Goal: Contribute content: Contribute content

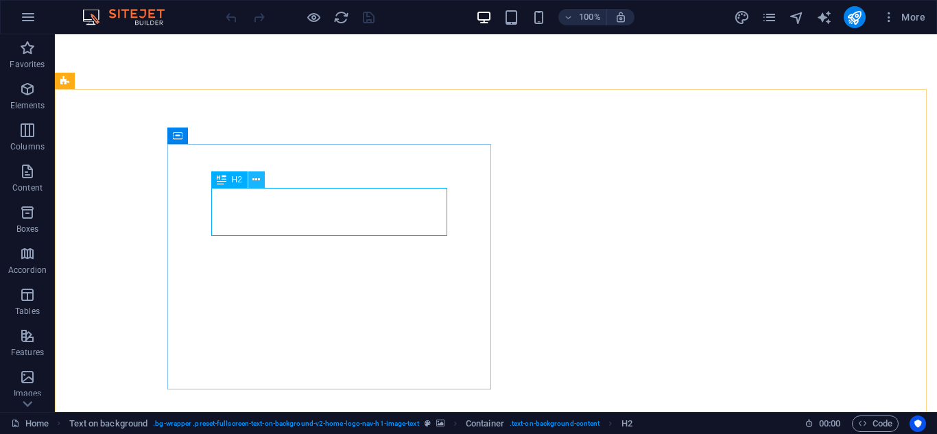
click at [254, 183] on icon at bounding box center [256, 180] width 8 height 14
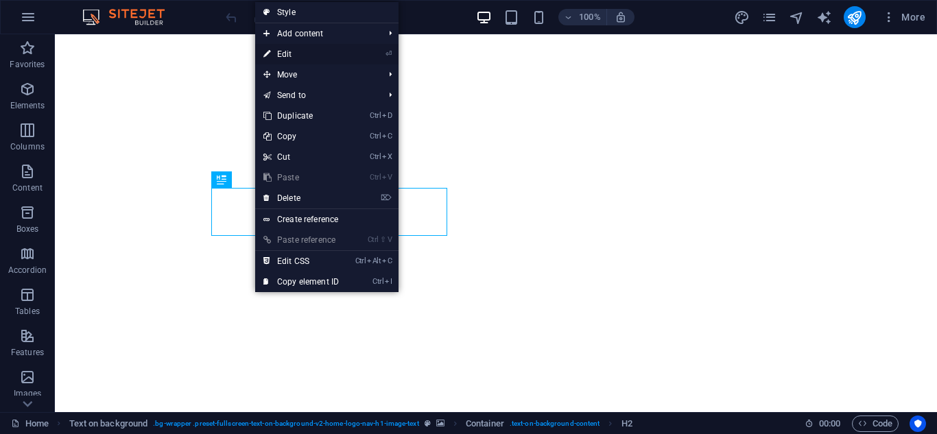
click at [304, 53] on link "⏎ Edit" at bounding box center [301, 54] width 92 height 21
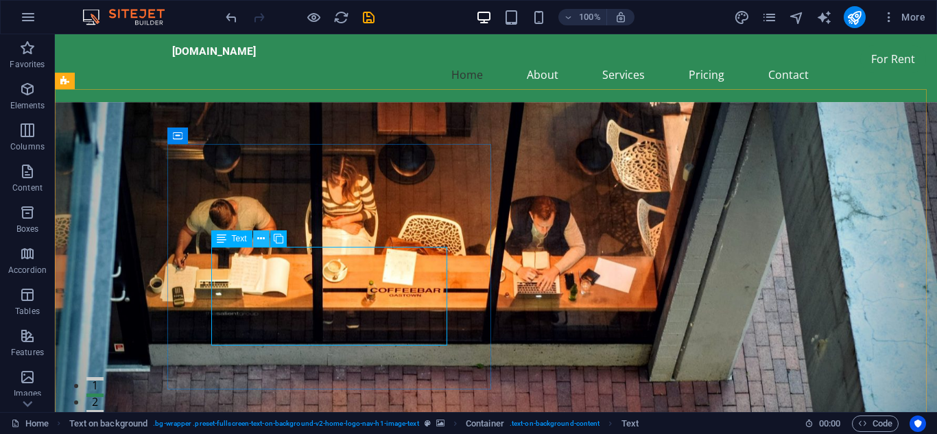
click at [262, 236] on icon at bounding box center [261, 239] width 8 height 14
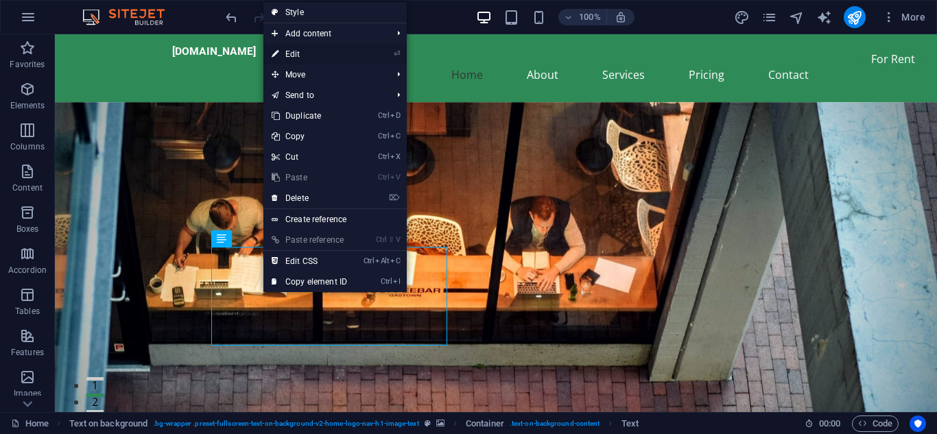
click at [296, 55] on link "⏎ Edit" at bounding box center [309, 54] width 92 height 21
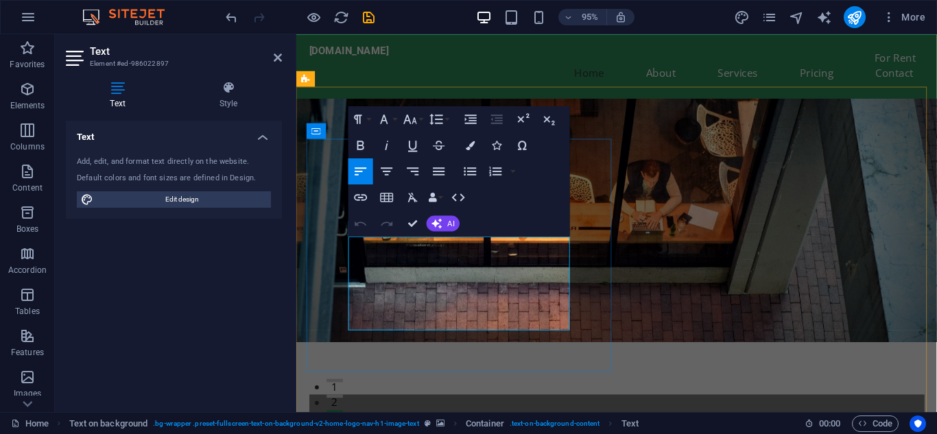
drag, startPoint x: 473, startPoint y: 336, endPoint x: 352, endPoint y: 255, distance: 146.0
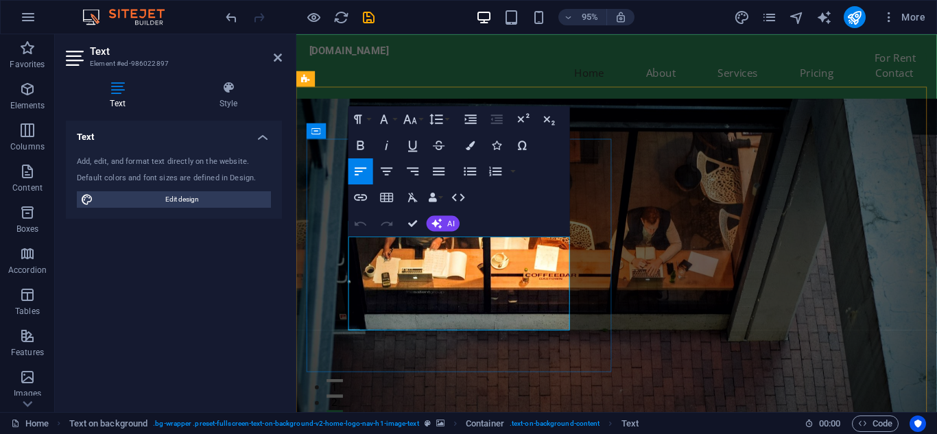
copy p "At [GEOGRAPHIC_DATA] Bangla Joint Venture, we specialize in providing the fines…"
click at [819, 22] on icon "text_generator" at bounding box center [824, 18] width 16 height 16
select select "English"
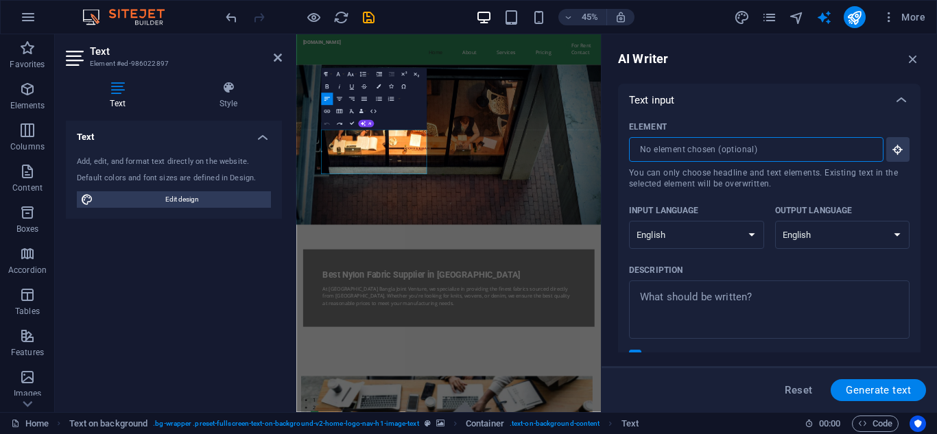
click at [696, 156] on input "Element ​ You can only choose headline and text elements. Existing text in the …" at bounding box center [751, 149] width 245 height 25
click at [733, 152] on input "Element ​ You can only choose headline and text elements. Existing text in the …" at bounding box center [751, 149] width 245 height 25
type textarea "x"
click at [715, 296] on textarea "Description x ​" at bounding box center [769, 309] width 267 height 45
type textarea "B"
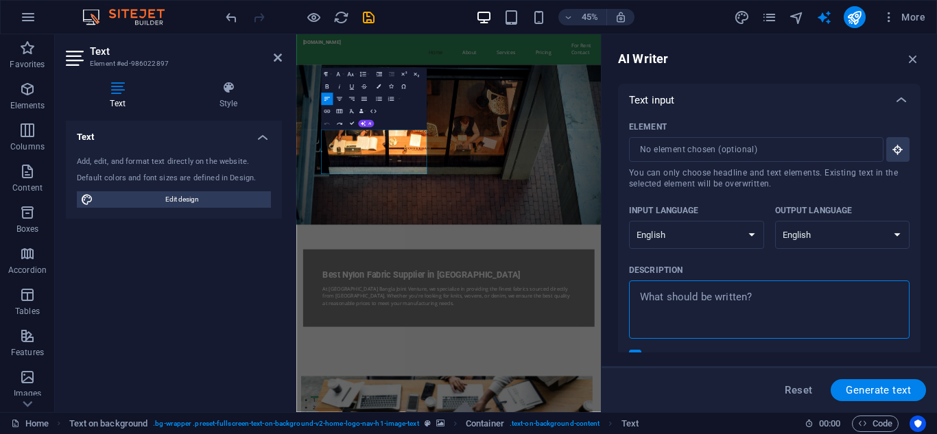
type textarea "x"
type textarea "Be"
type textarea "x"
type textarea "Bes"
type textarea "x"
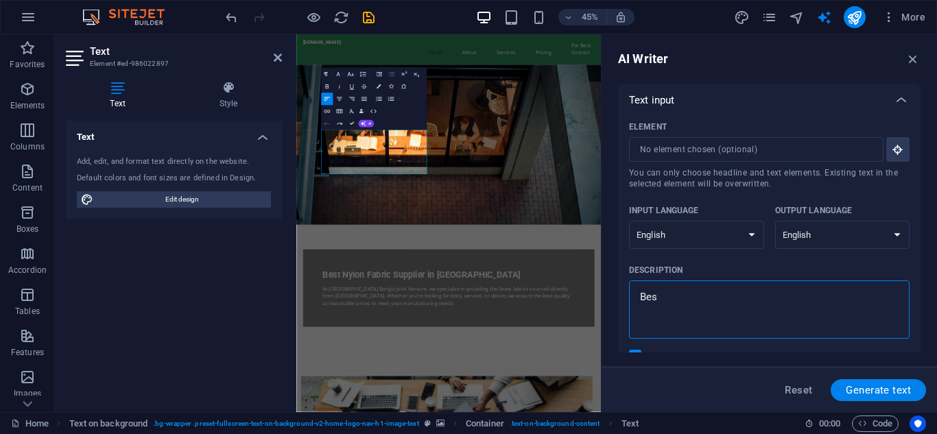
type textarea "Best"
type textarea "x"
type textarea "Best"
type textarea "x"
type textarea "Best n"
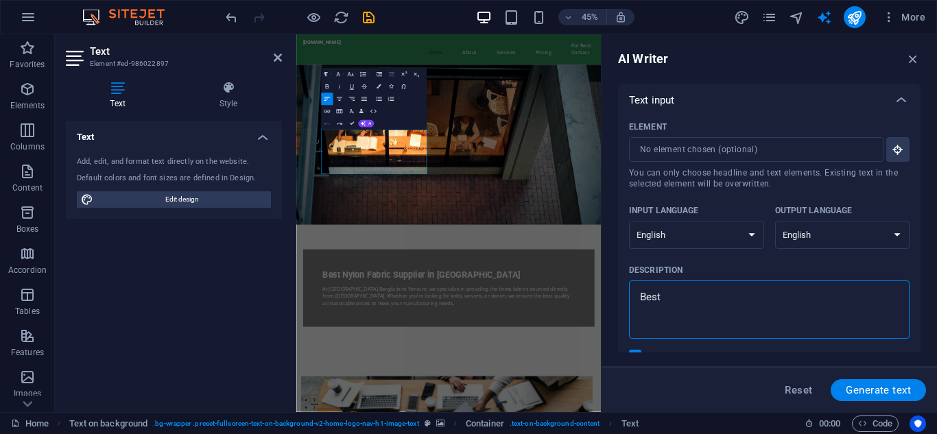
type textarea "x"
type textarea "Best ny"
type textarea "x"
type textarea "Best nyl"
type textarea "x"
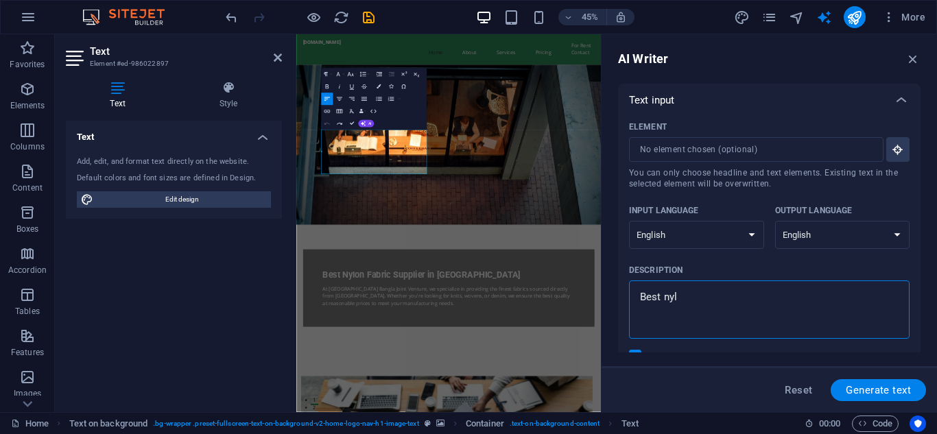
type textarea "Best nylo"
type textarea "x"
type textarea "Best nylon"
type textarea "x"
type textarea "Best nylon"
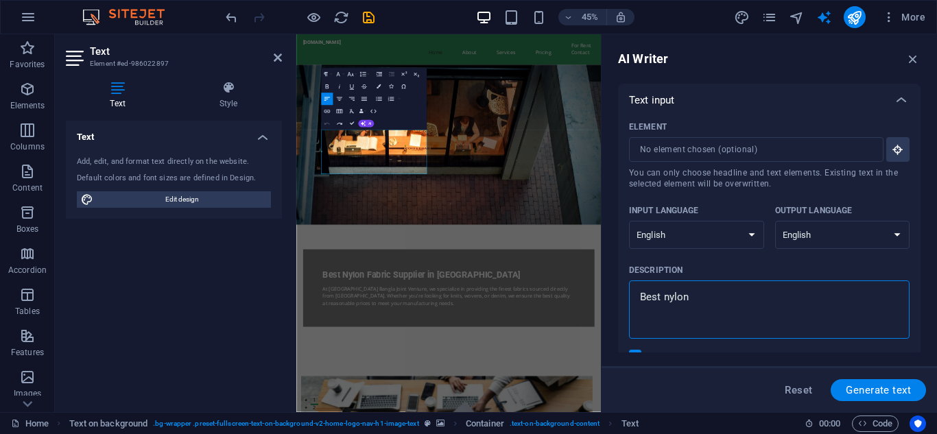
type textarea "x"
type textarea "Best nylon f"
type textarea "x"
type textarea "Best nylon fa"
type textarea "x"
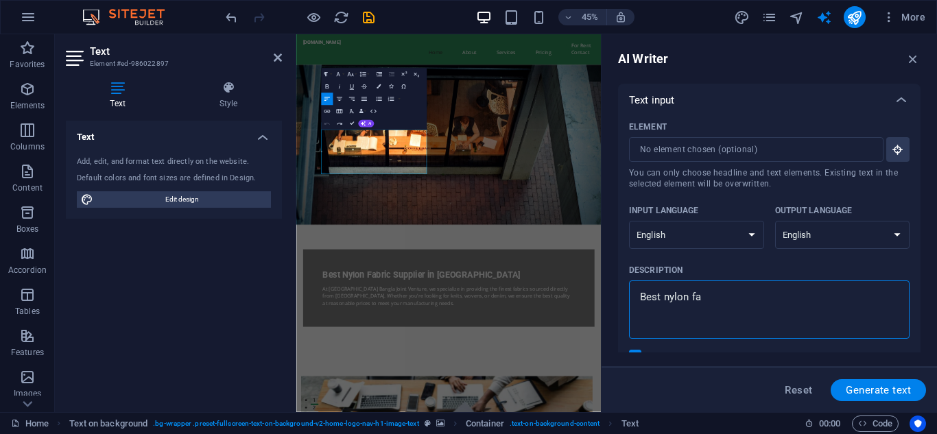
type textarea "Best nylon fab"
type textarea "x"
type textarea "Best nylon fabr"
type textarea "x"
type textarea "Best nylon fabri"
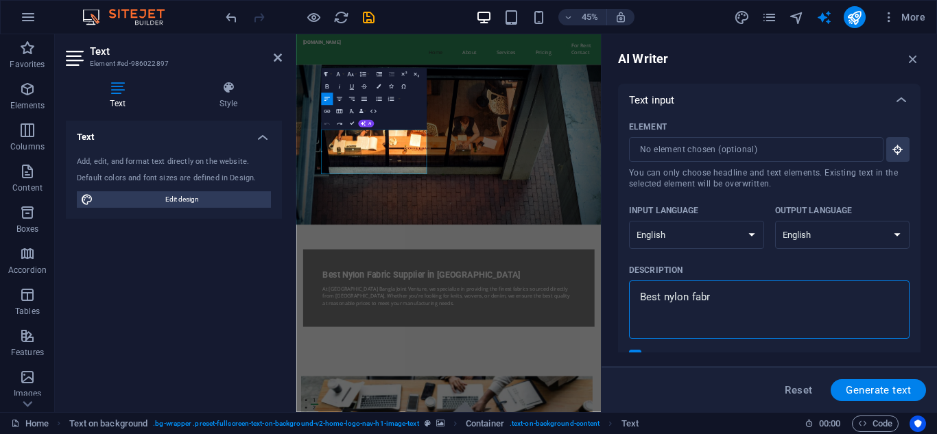
type textarea "x"
type textarea "Best nylon fabric"
type textarea "x"
type textarea "Best nylon fabric"
type textarea "x"
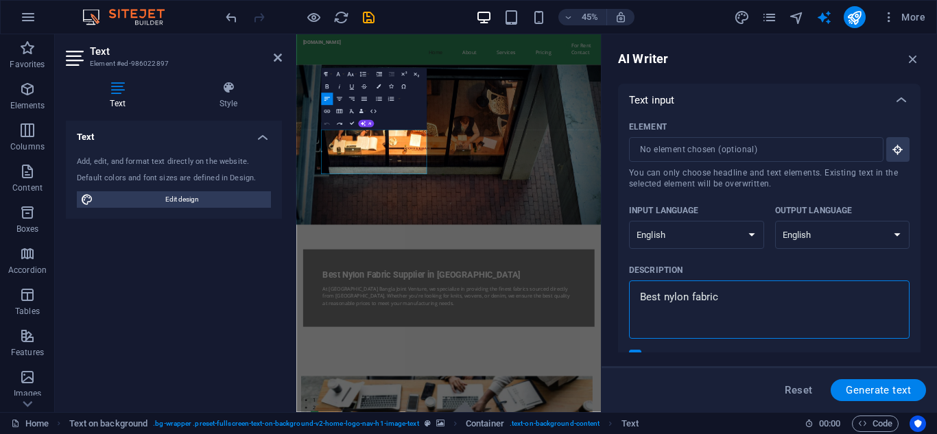
type textarea "Best nylon fabric m"
type textarea "x"
type textarea "Best nylon fabric ma"
type textarea "x"
type textarea "Best nylon fabric man"
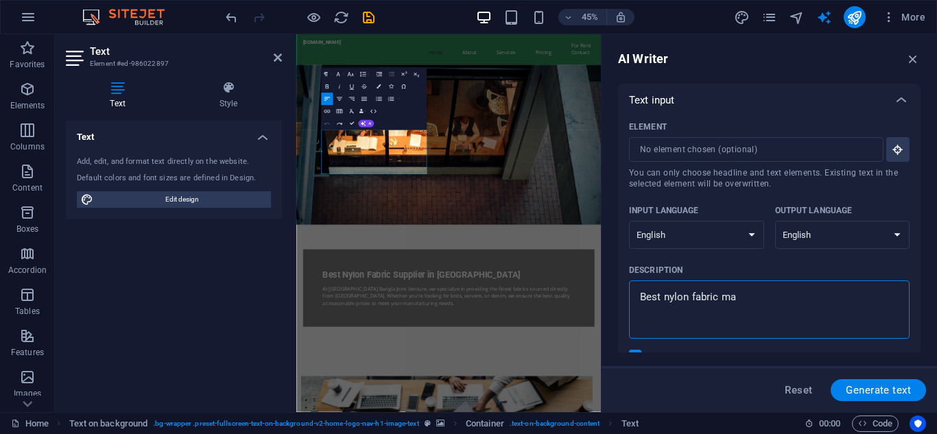
type textarea "x"
type textarea "Best nylon fabric manu"
type textarea "x"
type textarea "Best nylon fabric manuf"
type textarea "x"
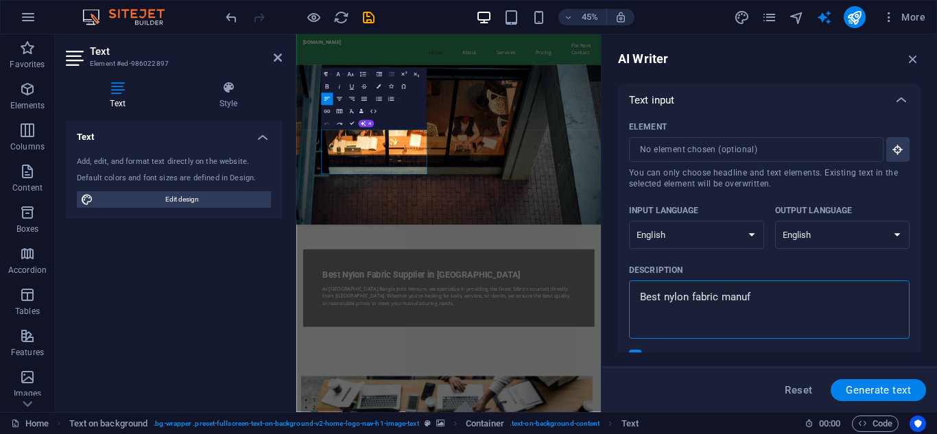
type textarea "Best nylon fabric manufa"
type textarea "x"
type textarea "Best nylon fabric manufac"
type textarea "x"
type textarea "Best nylon fabric manufact"
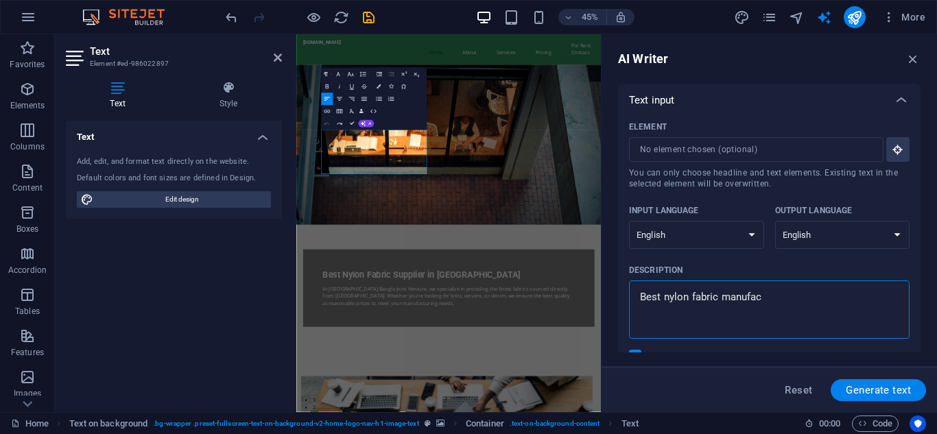
type textarea "x"
type textarea "Best nylon fabric manufactu"
type textarea "x"
type textarea "Best nylon fabric manufactur"
type textarea "x"
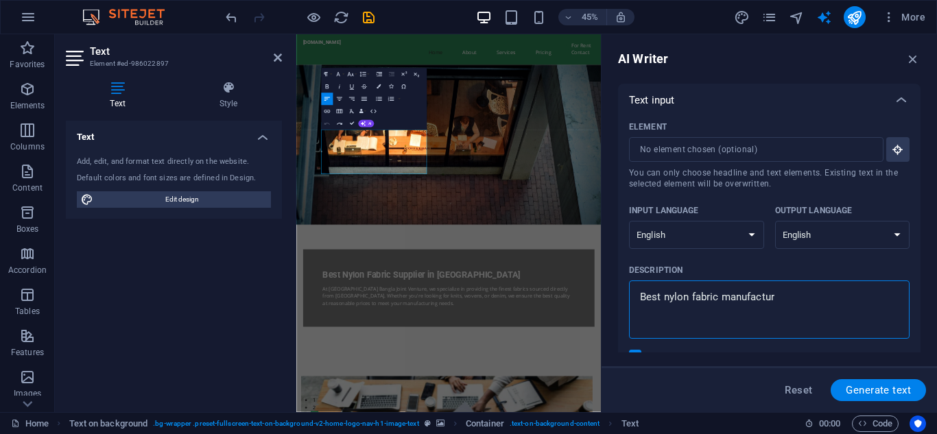
type textarea "Best nylon fabric manufacture"
type textarea "x"
type textarea "Best nylon fabric manufacturee"
type textarea "x"
type textarea "Best nylon fabric manufacture"
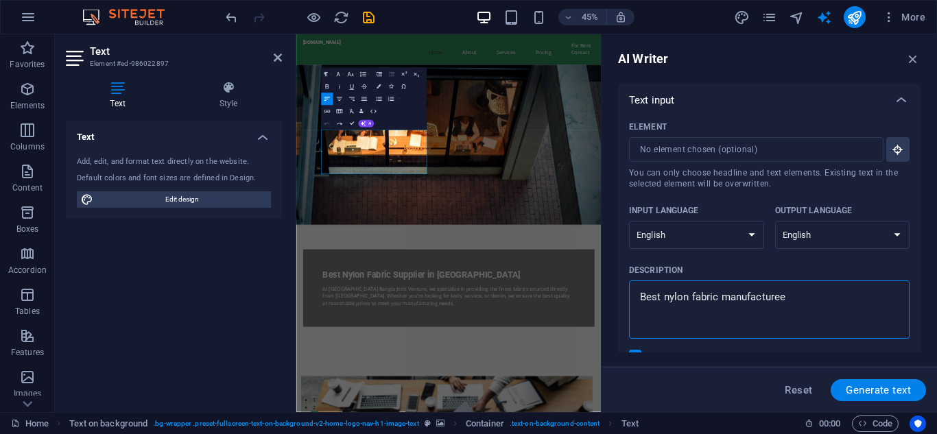
type textarea "x"
type textarea "Best nylon fabric manufacturer"
type textarea "x"
type textarea "Best nylon fabric manufacturer"
type textarea "x"
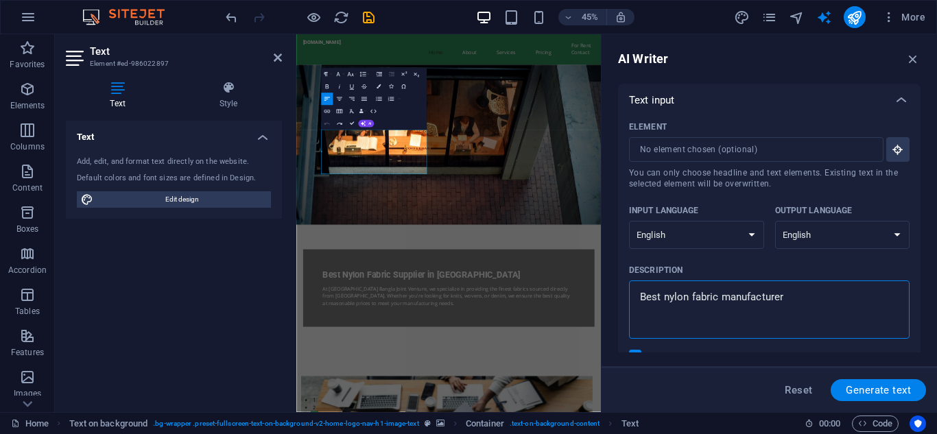
type textarea "Best nylon fabric manufacturer"
type textarea "x"
type textarea "Best nylon fabric manufacturer i"
type textarea "x"
type textarea "Best nylon fabric manufacturer in"
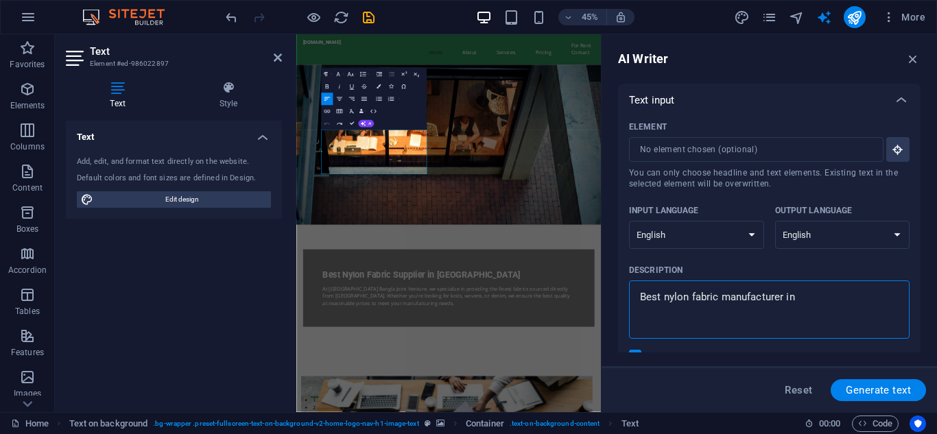
type textarea "x"
type textarea "Best nylon fabric manufacturer in"
type textarea "x"
type textarea "Best nylon fabric manufacturer in b"
type textarea "x"
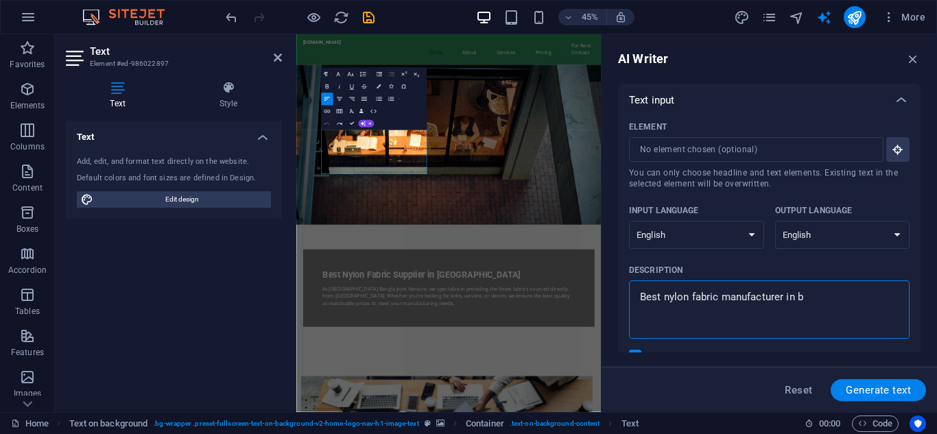
type textarea "Best nylon fabric manufacturer in ba"
type textarea "x"
type textarea "Best nylon fabric manufacturer in ban"
type textarea "x"
type textarea "Best nylon fabric manufacturer in bang"
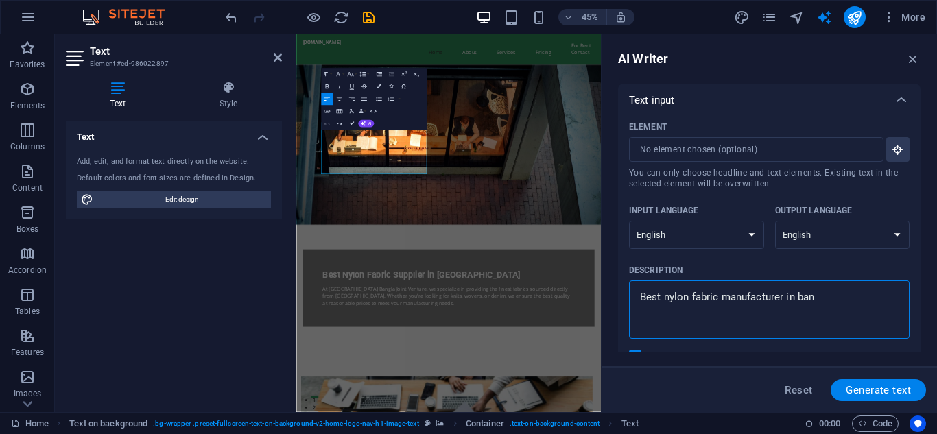
type textarea "x"
type textarea "Best nylon fabric manufacturer in bangl"
type textarea "x"
type textarea "Best nylon fabric manufacturer in [GEOGRAPHIC_DATA]"
type textarea "x"
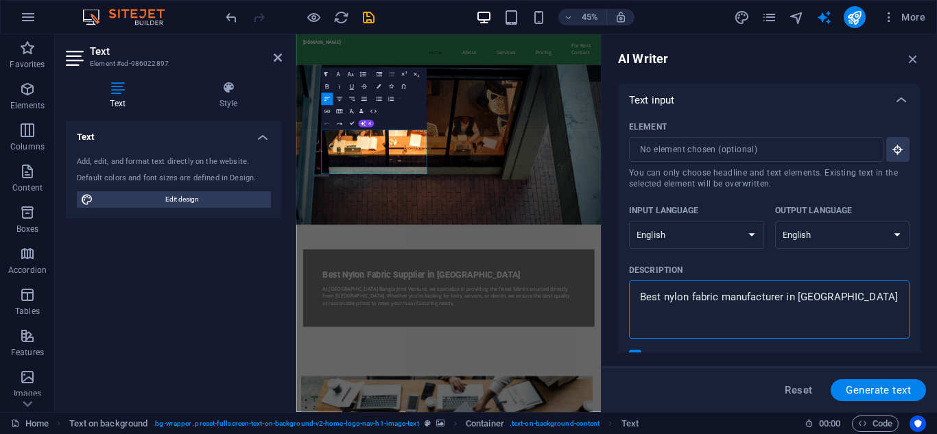
type textarea "Best nylon fabric manufacturer in [GEOGRAPHIC_DATA]"
type textarea "x"
type textarea "Best nylon fabric manufacturer in banglade"
type textarea "x"
type textarea "Best nylon fabric manufacturer in [GEOGRAPHIC_DATA]"
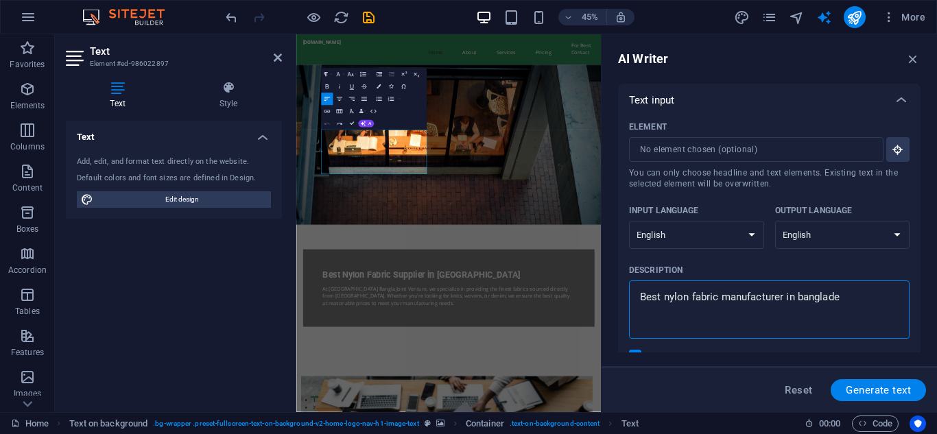
type textarea "x"
type textarea "Best nylon fabric manufacturer in [GEOGRAPHIC_DATA]"
type textarea "x"
type textarea "Best nylon fabric manufacturer in [GEOGRAPHIC_DATA]"
type textarea "x"
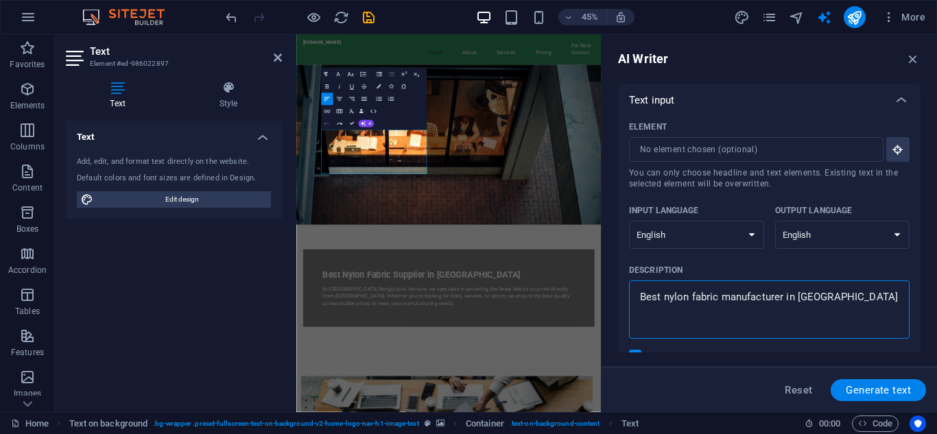
type textarea "Best nylon fabric manufacturer in [GEOGRAPHIC_DATA]"
type textarea "x"
type textarea "Best nylon fabric manufacturer in [GEOGRAPHIC_DATA]"
type textarea "x"
type textarea "Best nylon fabric manufacturer in banglade"
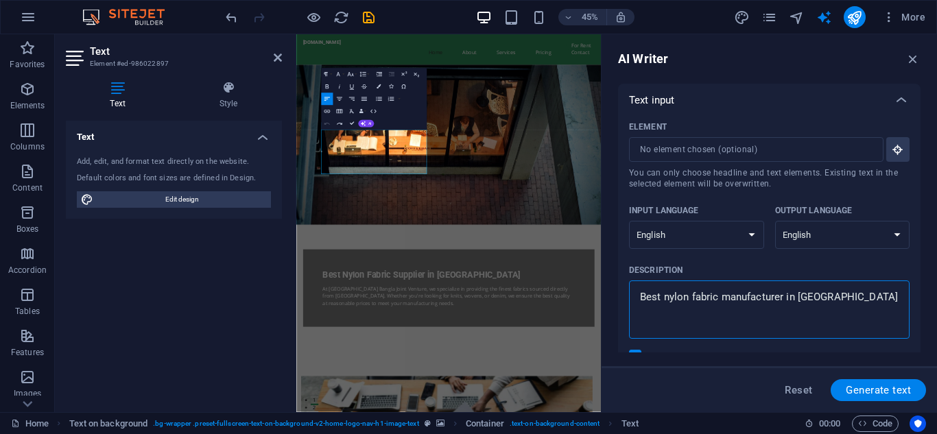
type textarea "x"
type textarea "Best nylon fabric manufacturer in [GEOGRAPHIC_DATA]"
type textarea "x"
type textarea "Best nylon fabric manufacturer in [GEOGRAPHIC_DATA]"
type textarea "x"
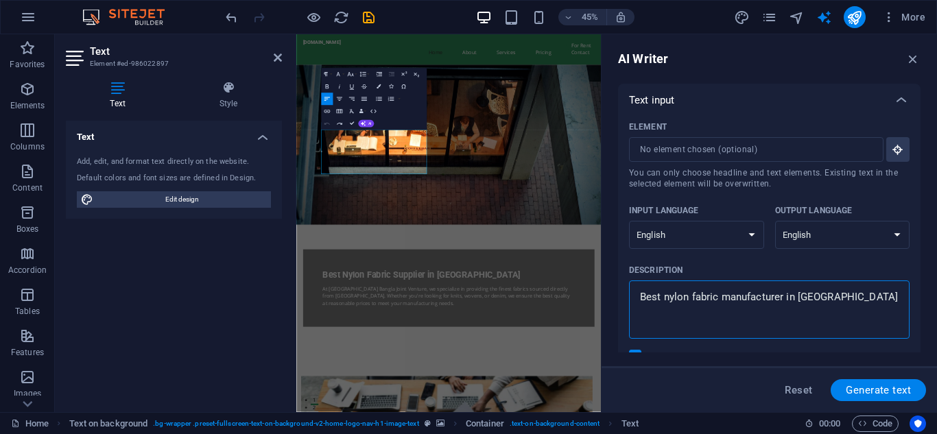
type textarea "Best nylon fabric manufacturer in bangl"
type textarea "x"
type textarea "Best nylon fabric manufacturer in bang"
type textarea "x"
type textarea "Best nylon fabric manufacturer in ban"
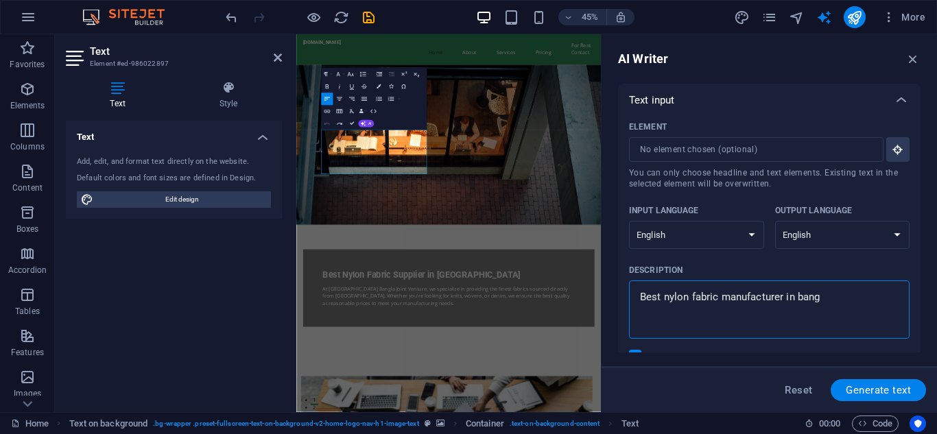
type textarea "x"
type textarea "Best nylon fabric manufacturer in ba"
type textarea "x"
type textarea "Best nylon fabric manufacturer in b"
type textarea "x"
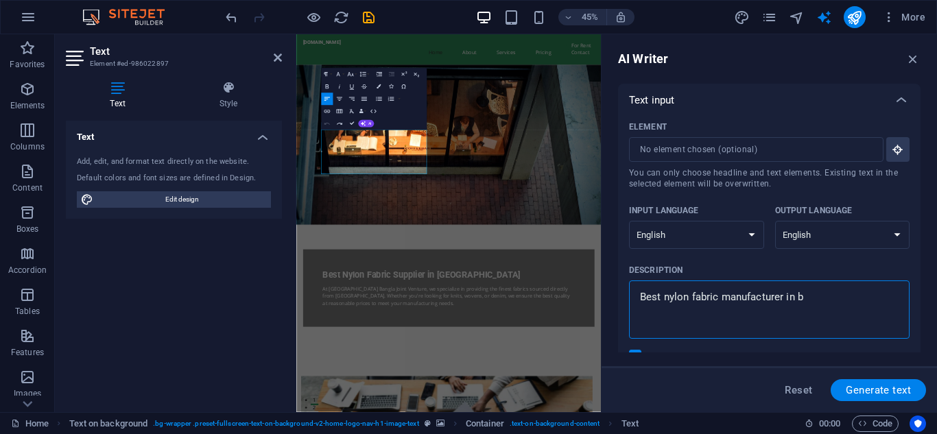
type textarea "Best nylon fabric manufacturer in"
type textarea "x"
type textarea "Best nylon fabric manufacturer in c"
type textarea "x"
type textarea "Best nylon fabric manufacturer in ch"
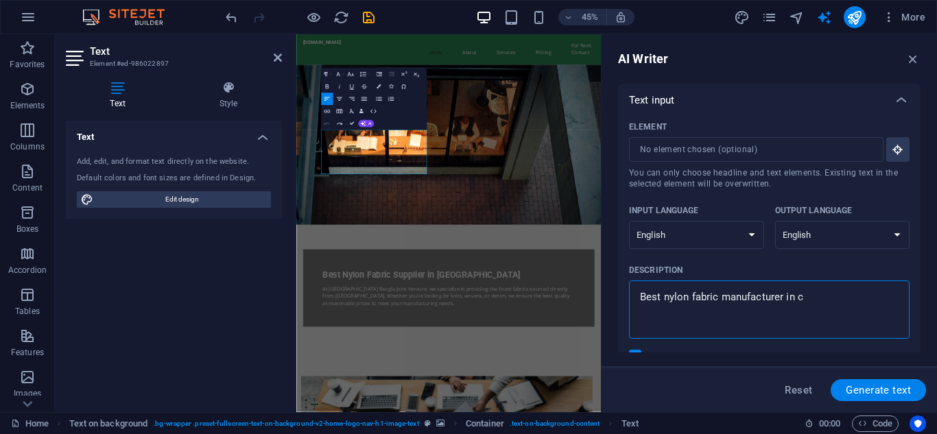
type textarea "x"
type textarea "Best nylon fabric manufacturer in chi"
type textarea "x"
type textarea "Best nylon fabric manufacturer in [GEOGRAPHIC_DATA]"
type textarea "x"
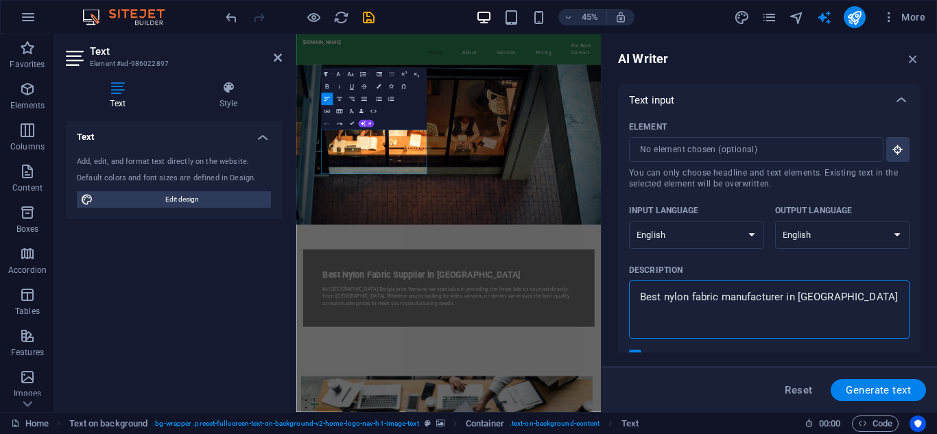
type textarea "Best nylon fabric manufacturer in [GEOGRAPHIC_DATA]"
type textarea "x"
type textarea "Best nylon fabric manufacturer in [GEOGRAPHIC_DATA]"
type textarea "x"
type textarea "Best nylon fabric manufacturer in [GEOGRAPHIC_DATA]"
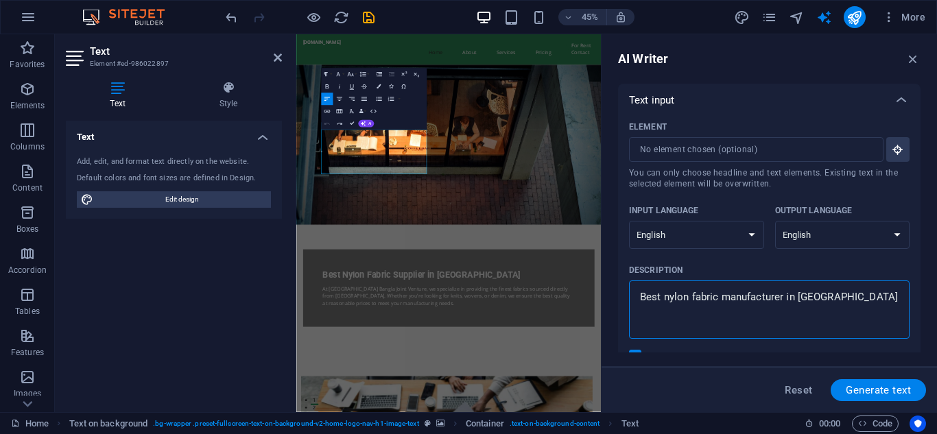
type textarea "x"
type textarea "Best nylon fabric manufacturer in [GEOGRAPHIC_DATA]"
type textarea "x"
type textarea "Best nylon fabric manufacturer in [GEOGRAPHIC_DATA] o"
type textarea "x"
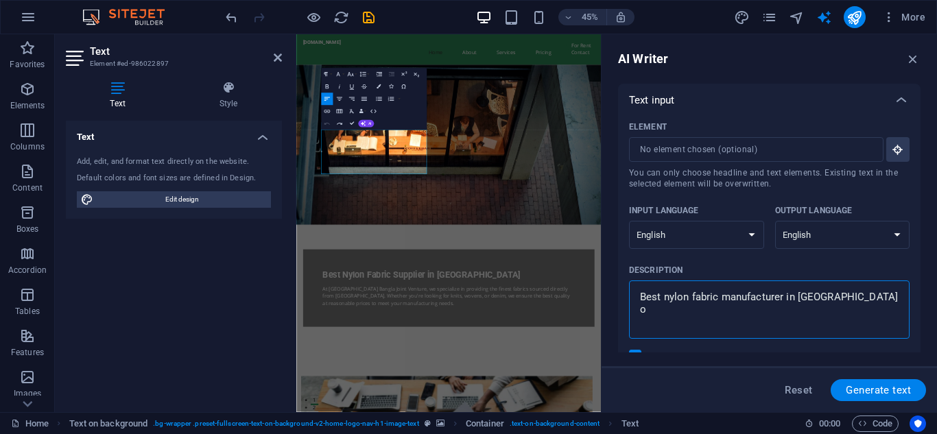
type textarea "Best nylon fabric manufacturer in [GEOGRAPHIC_DATA] op"
type textarea "x"
type textarea "Best nylon fabric manufacturer in [GEOGRAPHIC_DATA] ope"
type textarea "x"
type textarea "Best nylon fabric manufacturer in [GEOGRAPHIC_DATA] op"
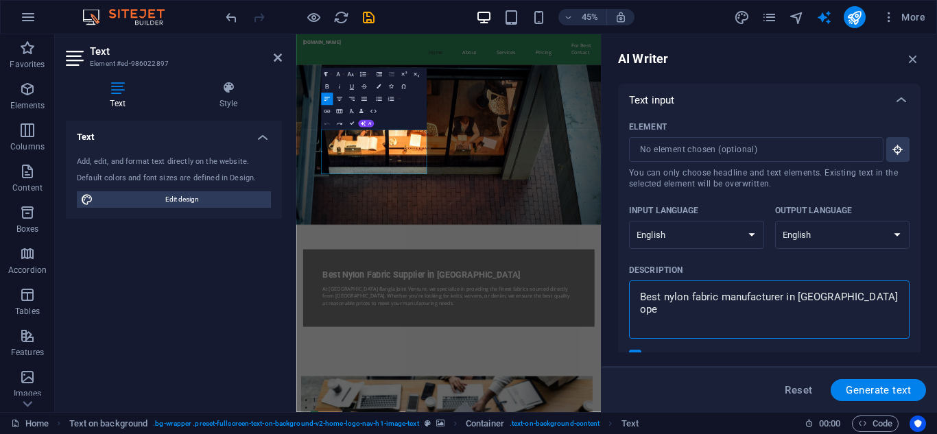
type textarea "x"
type textarea "Best nylon fabric manufacturer in [GEOGRAPHIC_DATA] o"
type textarea "x"
type textarea "Best nylon fabric manufacturer in [GEOGRAPHIC_DATA]"
type textarea "x"
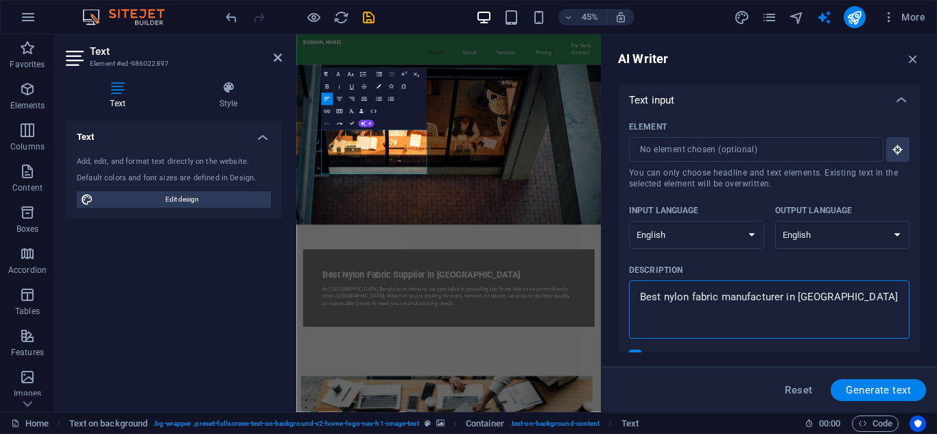
type textarea "Best nylon fabric manufacturer in [GEOGRAPHIC_DATA]"
type textarea "x"
type textarea "Best nylon fabric manufacturer in [GEOGRAPHIC_DATA],"
type textarea "x"
type textarea "Best nylon fabric manufacturer in [GEOGRAPHIC_DATA],"
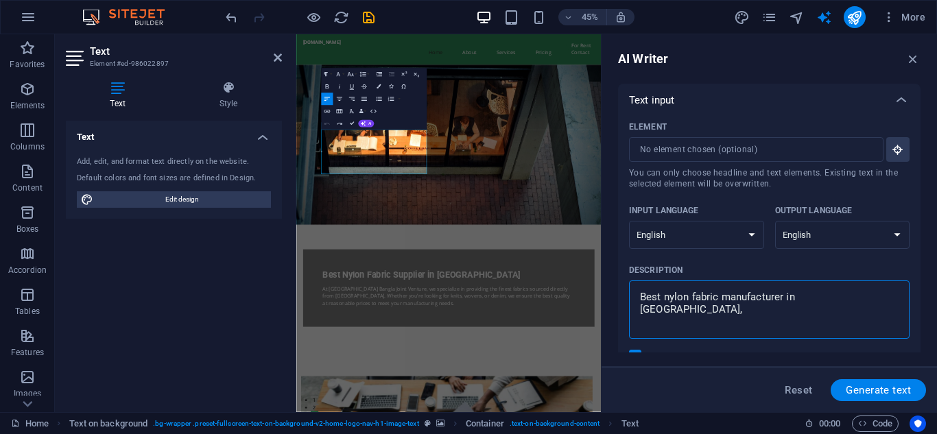
type textarea "x"
type textarea "Best nylon fabric manufacturer in [GEOGRAPHIC_DATA], b"
type textarea "x"
type textarea "Best nylon fabric manufacturer in [GEOGRAPHIC_DATA], be"
type textarea "x"
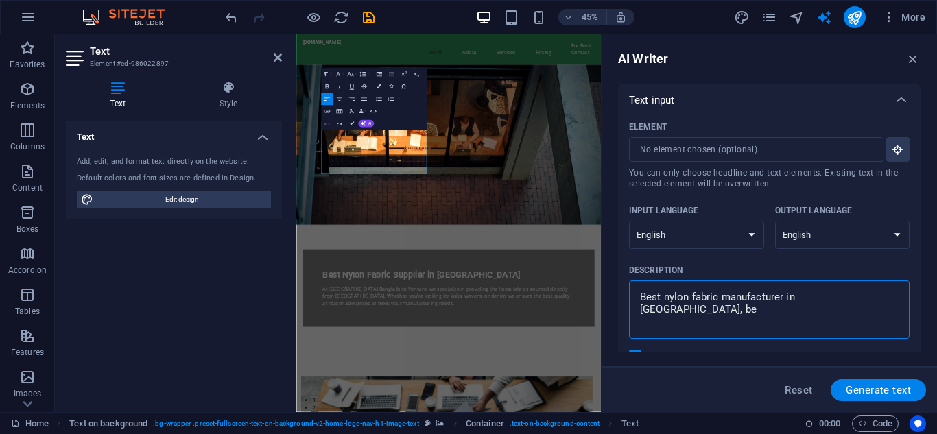
type textarea "Best nylon fabric manufacturer in [GEOGRAPHIC_DATA], bes"
type textarea "x"
type textarea "Best nylon fabric manufacturer in [GEOGRAPHIC_DATA], best"
type textarea "x"
type textarea "Best nylon fabric manufacturer in [GEOGRAPHIC_DATA], best"
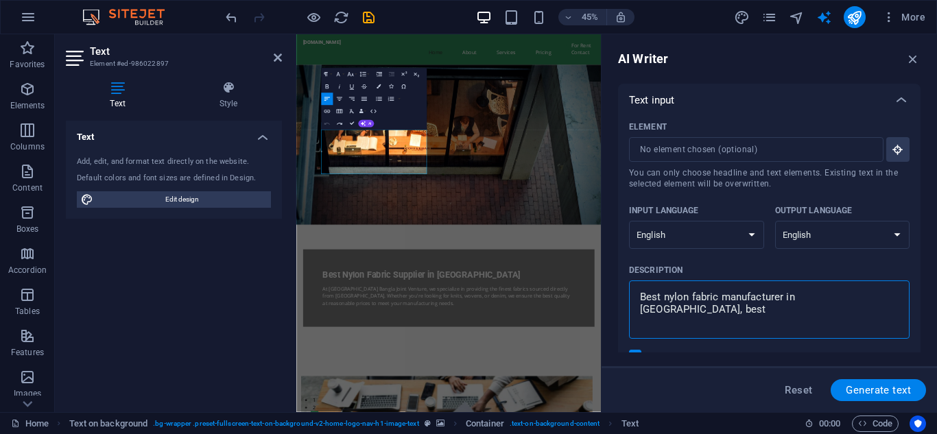
type textarea "x"
type textarea "Best nylon fabric manufacturer in [GEOGRAPHIC_DATA], best l"
type textarea "x"
type textarea "Best nylon fabric manufacturer in [GEOGRAPHIC_DATA], best li"
type textarea "x"
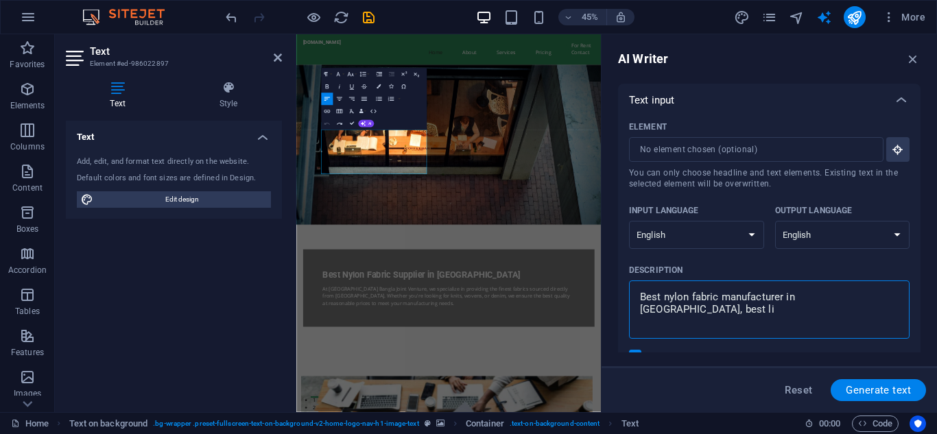
type textarea "Best nylon fabric manufacturer in [GEOGRAPHIC_DATA], best lig"
type textarea "x"
type textarea "Best nylon fabric manufacturer in [GEOGRAPHIC_DATA], best lige"
type textarea "x"
type textarea "Best nylon fabric manufacturer in [GEOGRAPHIC_DATA], best liger"
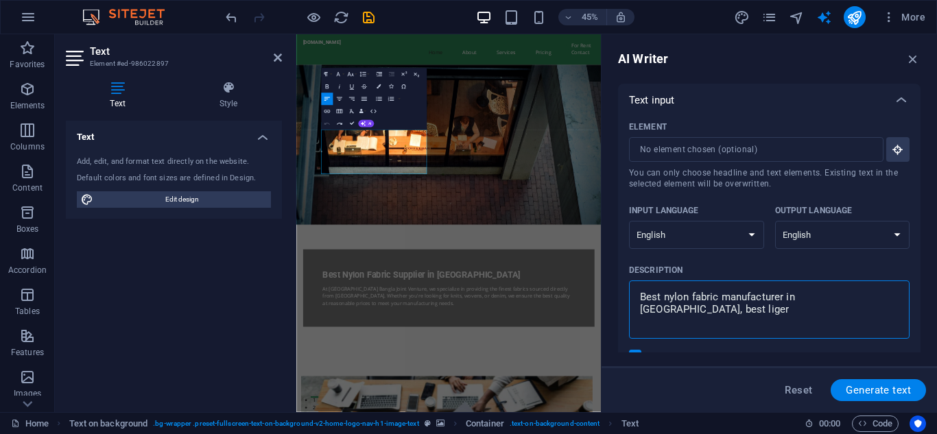
type textarea "x"
type textarea "Best nylon fabric manufacturer in [GEOGRAPHIC_DATA], best ligeri"
type textarea "x"
type textarea "Best nylon fabric manufacturer in [GEOGRAPHIC_DATA], best ligerie"
type textarea "x"
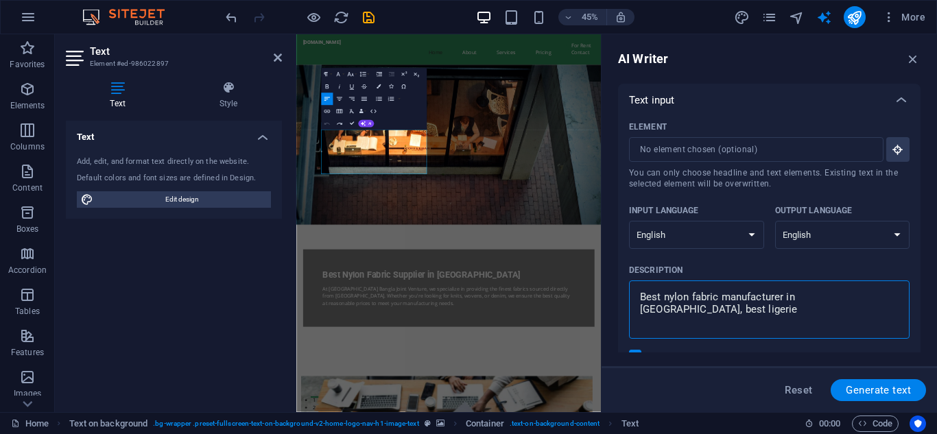
type textarea "Best nylon fabric manufacturer in [GEOGRAPHIC_DATA], best ligerie"
type textarea "x"
type textarea "Best nylon fabric manufacturer in [GEOGRAPHIC_DATA], best ligerie f"
type textarea "x"
type textarea "Best nylon fabric manufacturer in [GEOGRAPHIC_DATA], best ligerie fa"
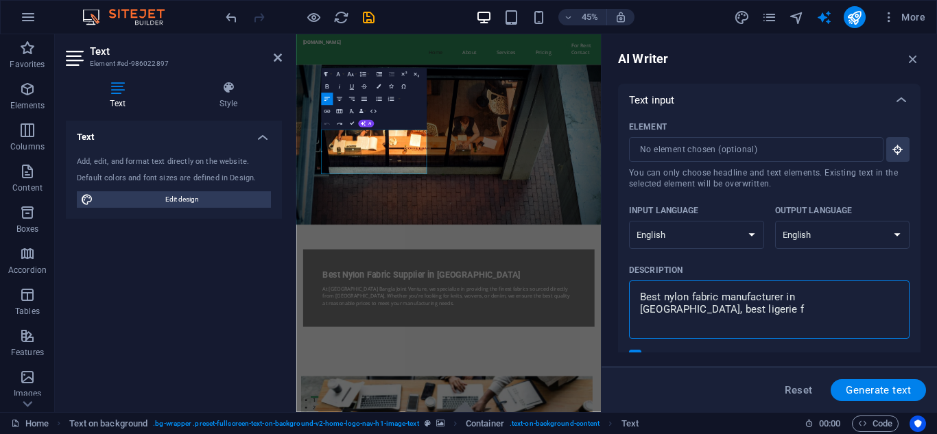
type textarea "x"
type textarea "Best nylon fabric manufacturer in [GEOGRAPHIC_DATA], best ligerie fab"
type textarea "x"
type textarea "Best nylon fabric manufacturer in [GEOGRAPHIC_DATA], best ligerie fabr"
type textarea "x"
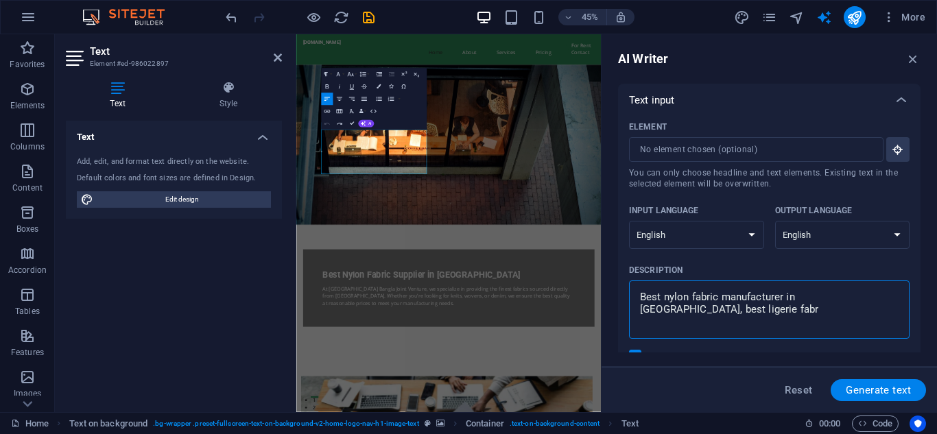
type textarea "Best nylon fabric manufacturer in [GEOGRAPHIC_DATA], best [PERSON_NAME]"
type textarea "x"
type textarea "Best nylon fabric manufacturer in [GEOGRAPHIC_DATA], best ligerie fabric"
type textarea "x"
type textarea "Best nylon fabric manufacturer in [GEOGRAPHIC_DATA], best ligerie fabric"
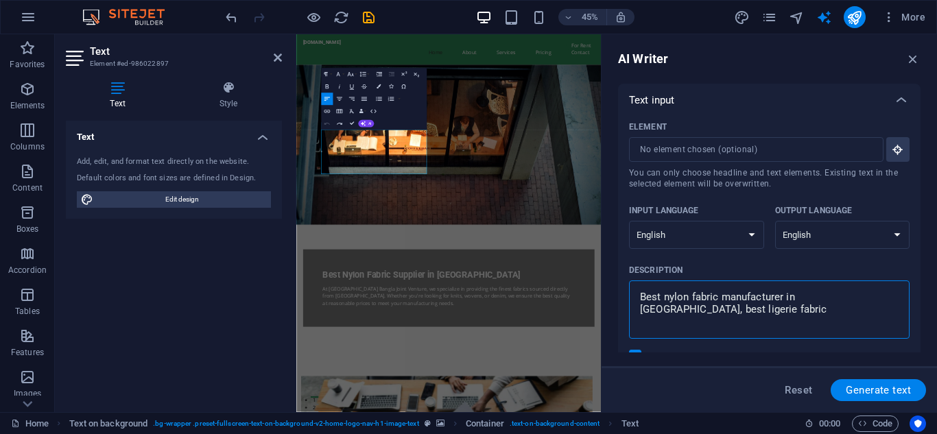
type textarea "x"
type textarea "Best nylon fabric manufacturer in [GEOGRAPHIC_DATA], best ligerie fabric m"
type textarea "x"
type textarea "Best nylon fabric manufacturer in [GEOGRAPHIC_DATA], best ligerie fabric ma"
click at [889, 391] on span "Generate text" at bounding box center [878, 390] width 65 height 11
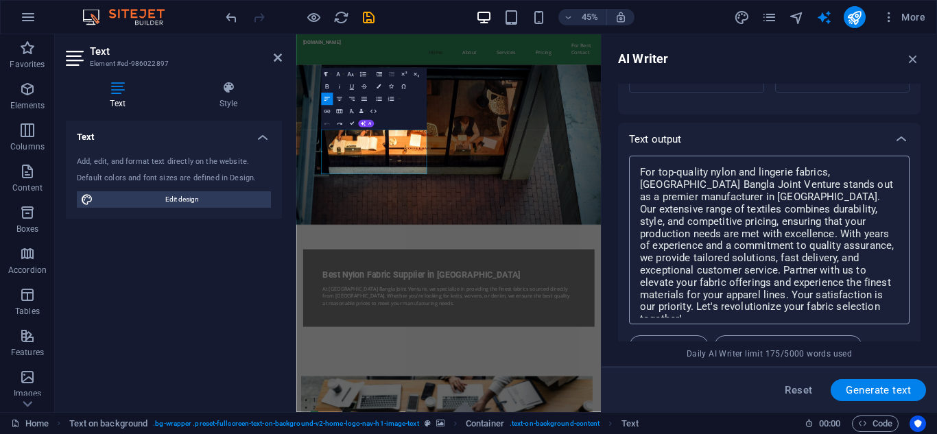
scroll to position [588, 0]
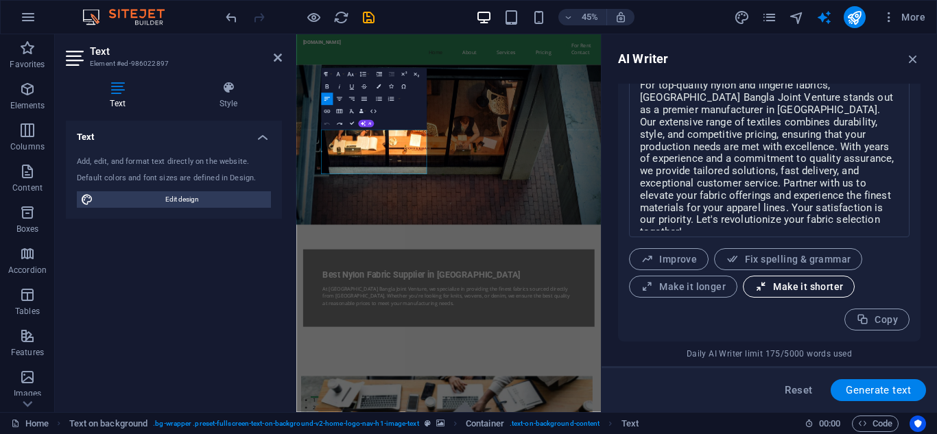
click at [784, 280] on button "Make it shorter" at bounding box center [799, 287] width 112 height 22
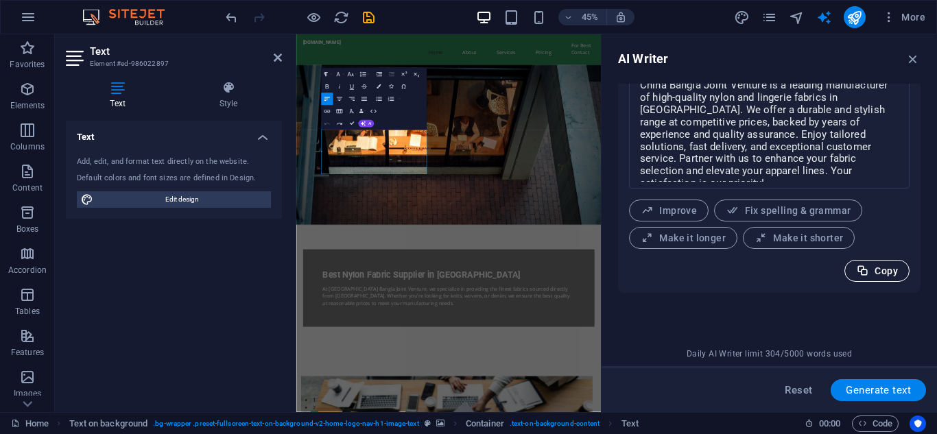
click at [889, 278] on button "Copy" at bounding box center [877, 271] width 65 height 22
click at [679, 399] on figure at bounding box center [634, 279] width 677 height 355
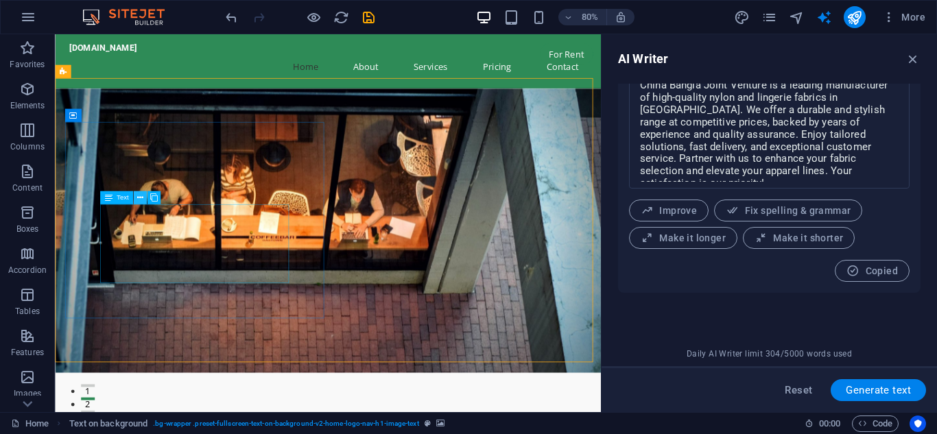
click at [139, 200] on icon at bounding box center [140, 198] width 6 height 12
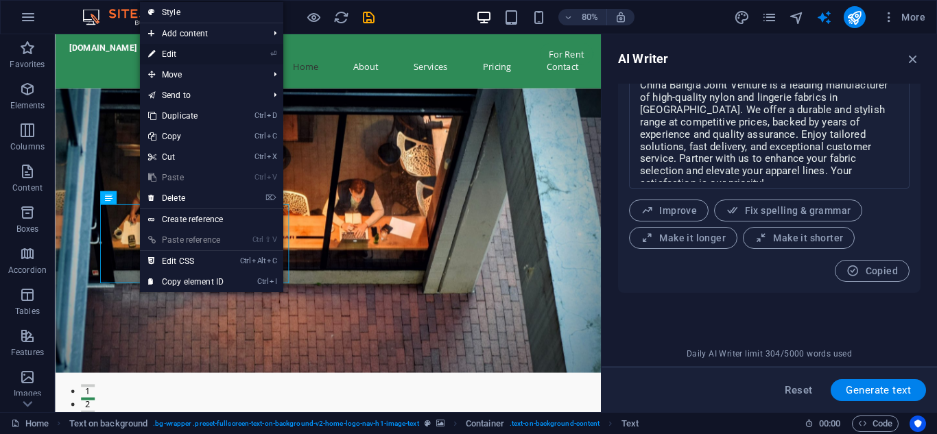
click at [174, 45] on link "⏎ Edit" at bounding box center [186, 54] width 92 height 21
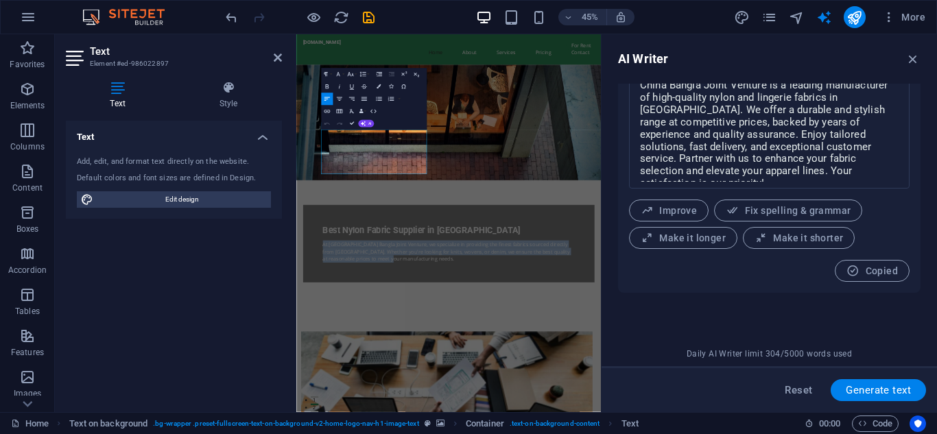
drag, startPoint x: 482, startPoint y: 333, endPoint x: 305, endPoint y: 244, distance: 197.9
click at [305, 244] on div "Best Nylon Fabric Supplier in [GEOGRAPHIC_DATA] At [GEOGRAPHIC_DATA] Bangla Joi…" at bounding box center [634, 371] width 677 height 539
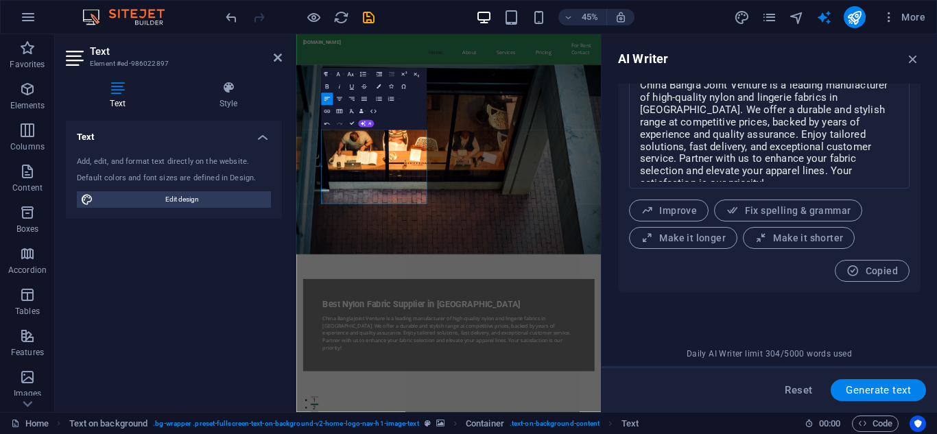
scroll to position [4526, 2]
click at [787, 434] on figure at bounding box center [634, 312] width 677 height 421
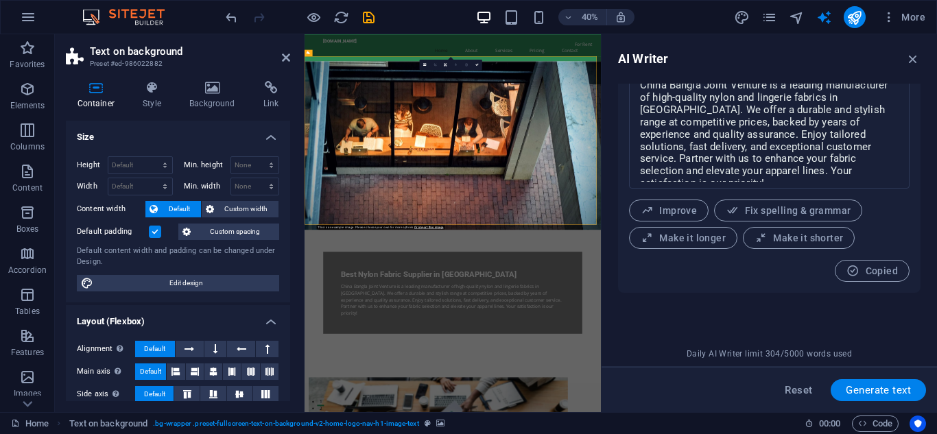
drag, startPoint x: 1, startPoint y: 129, endPoint x: 292, endPoint y: 93, distance: 293.2
click at [292, 93] on aside "Text on background Preset #ed-986022882 Container Style Background Link Size He…" at bounding box center [180, 223] width 250 height 378
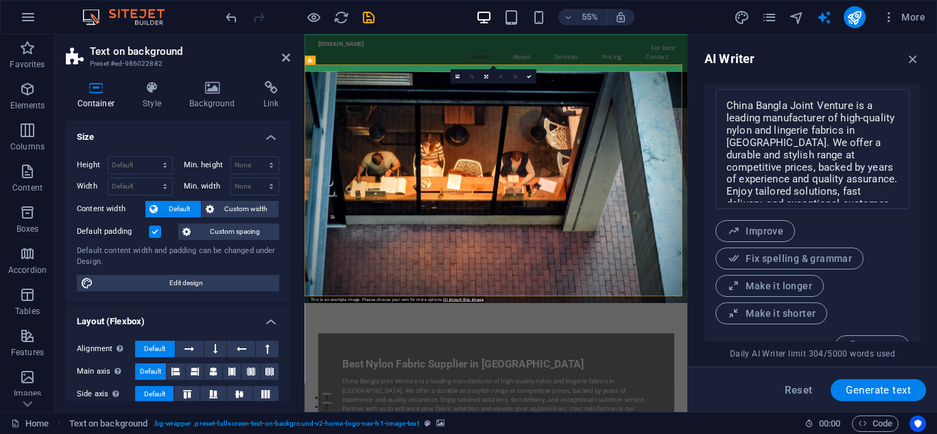
drag, startPoint x: 602, startPoint y: 317, endPoint x: 692, endPoint y: 493, distance: 197.3
click at [685, 305] on div "Home Favorites Elements Columns Content Boxes Accordion Tables Features Images …" at bounding box center [468, 223] width 937 height 378
click at [218, 97] on h4 "Background" at bounding box center [215, 95] width 74 height 29
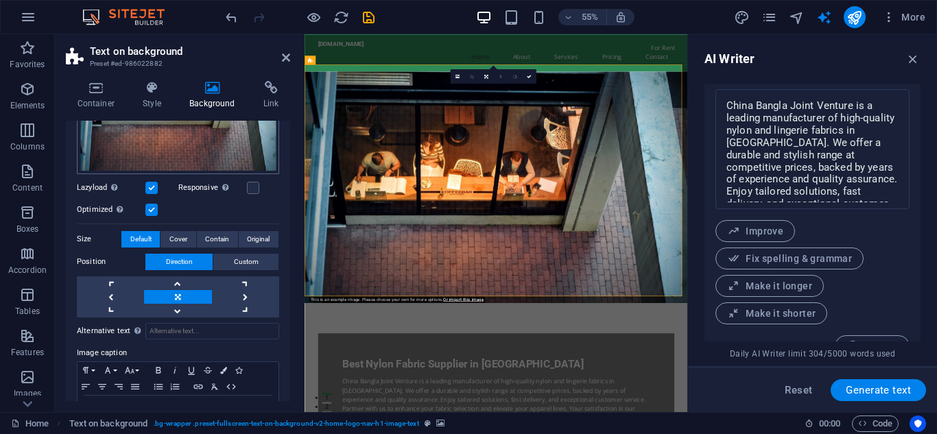
scroll to position [251, 0]
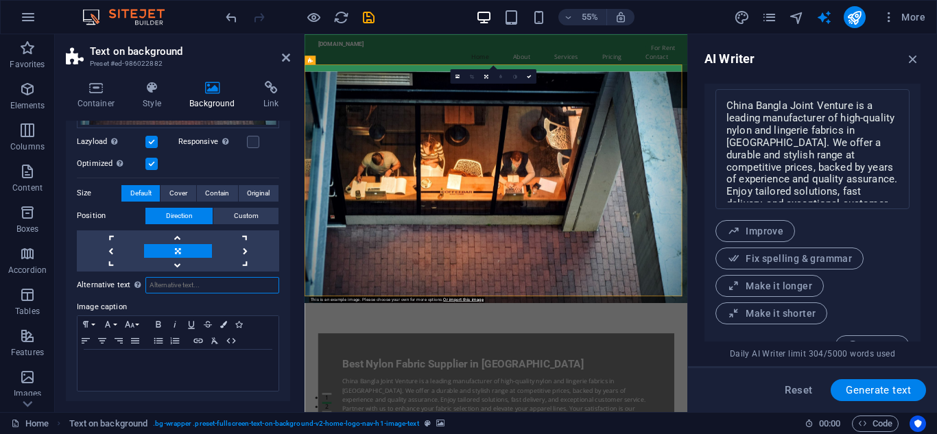
click at [179, 284] on input "Alternative text The alternative text is used by devices that cannot display im…" at bounding box center [212, 285] width 134 height 16
click at [148, 357] on p at bounding box center [177, 363] width 187 height 12
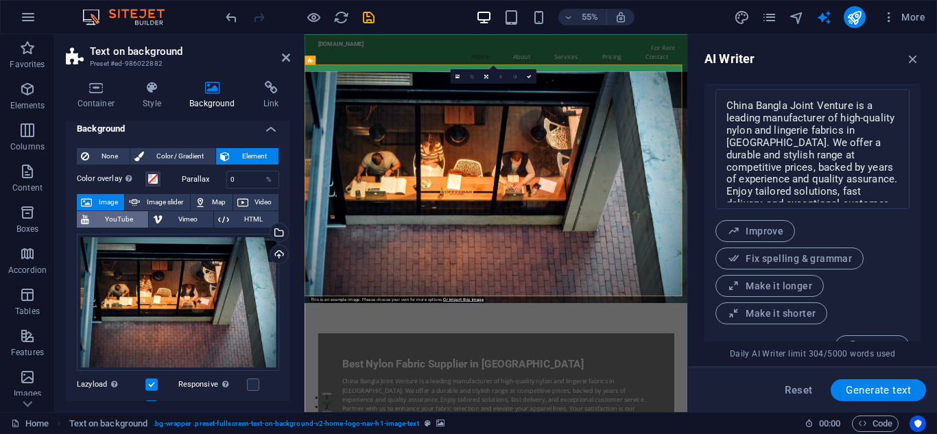
scroll to position [0, 0]
